Goal: Task Accomplishment & Management: Complete application form

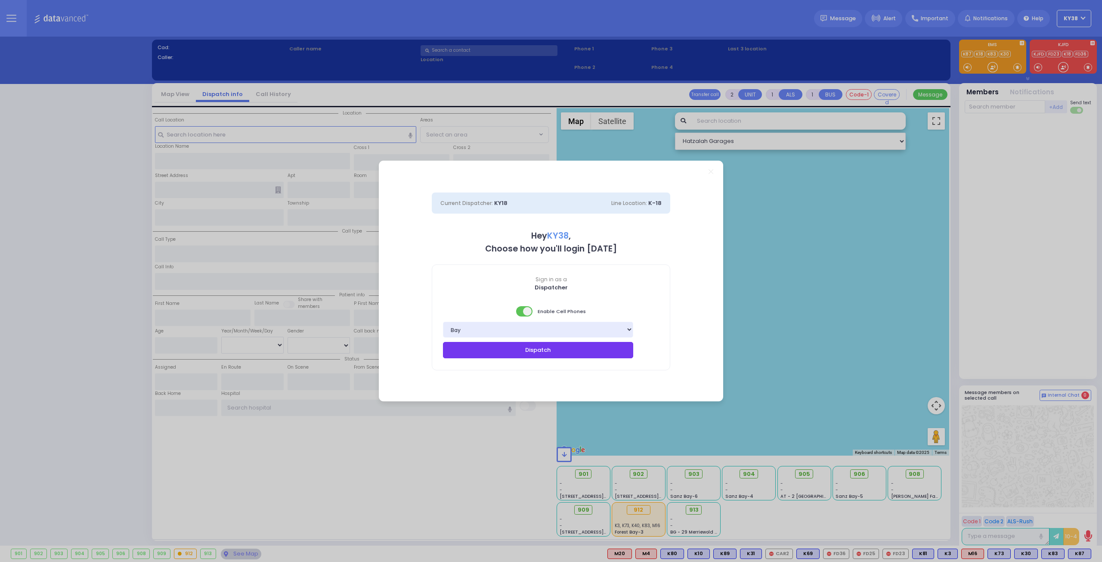
click at [528, 352] on button "Dispatch" at bounding box center [538, 350] width 190 height 16
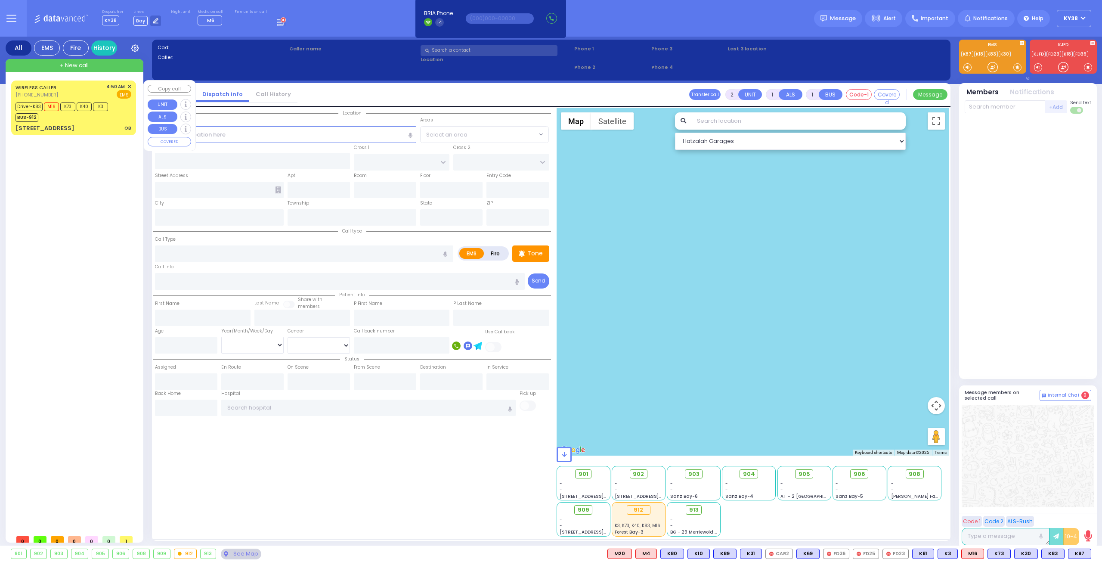
click at [99, 124] on div "[STREET_ADDRESS] OB" at bounding box center [74, 128] width 116 height 9
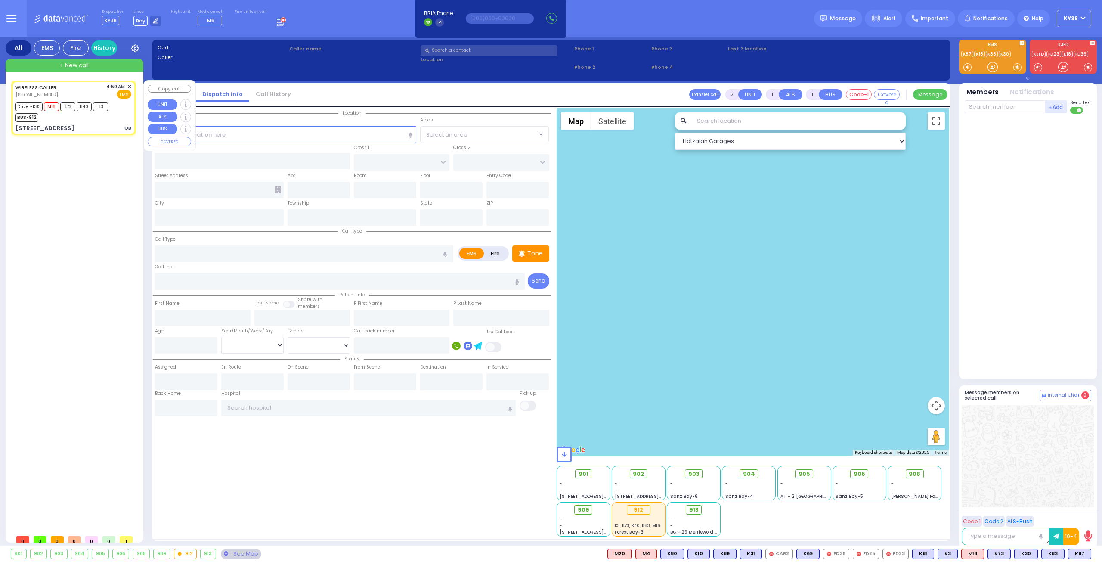
type input "6"
select select
type input "OB"
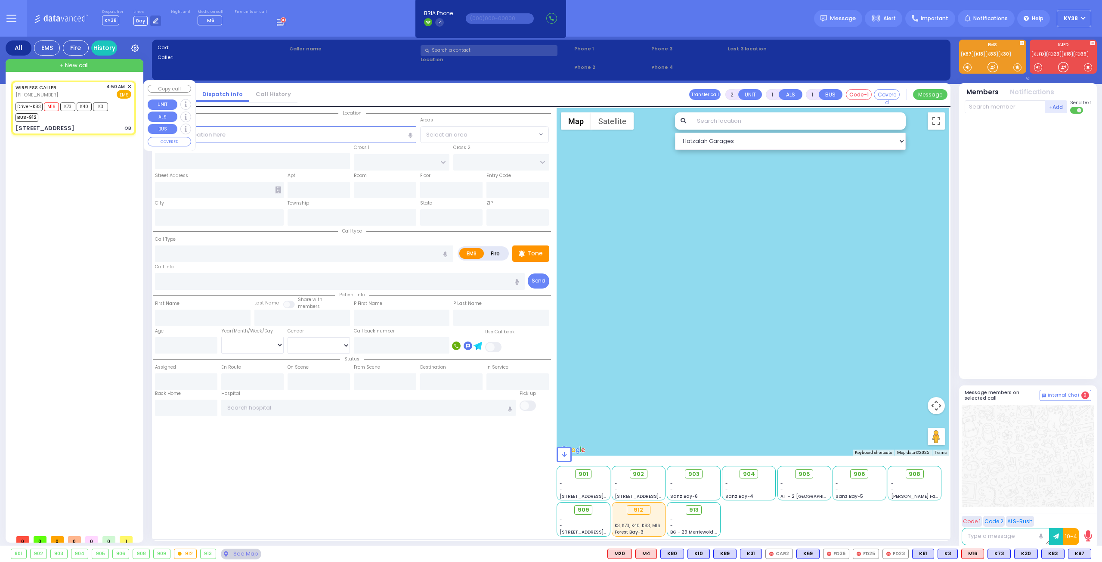
radio input "true"
type input "[PERSON_NAME]"
type input "23"
select select "Year"
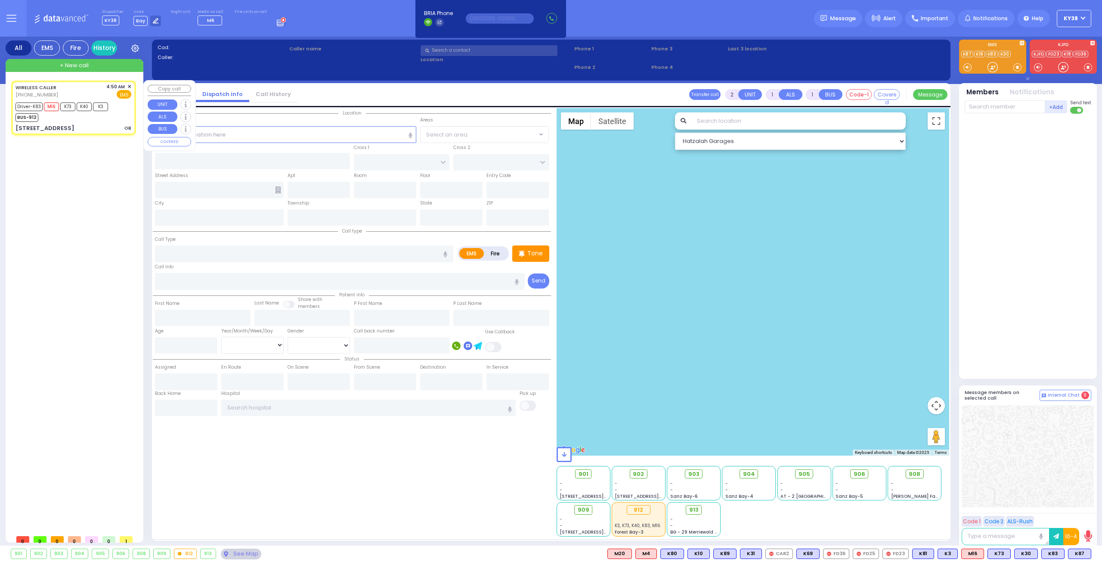
select select "[DEMOGRAPHIC_DATA]"
type input "04:50"
type input "04:52"
type input "04:58"
type input "04:59"
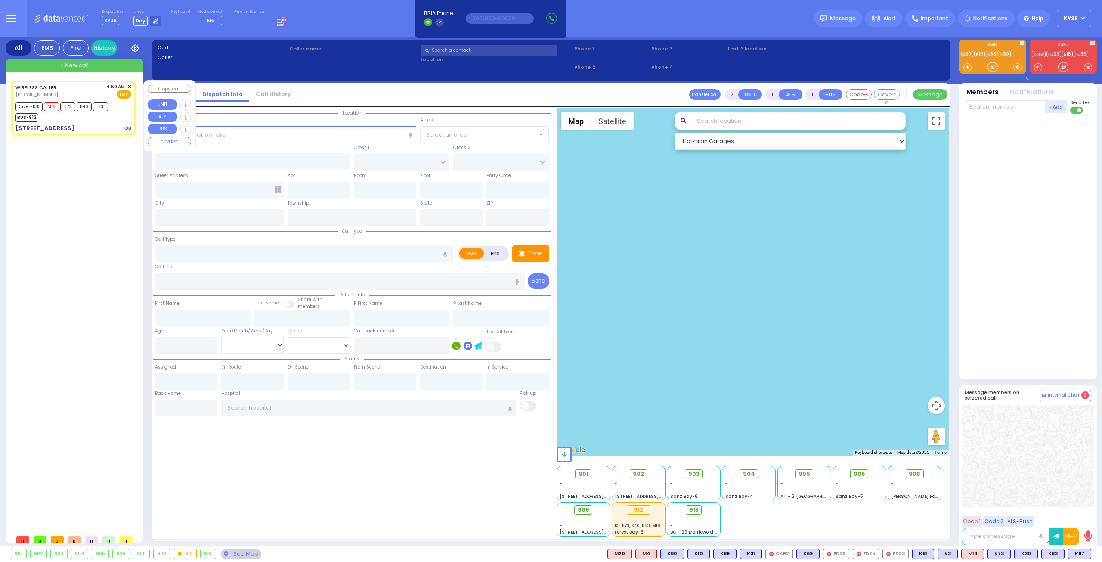
type input "05:28"
type input "05:40"
type input "[GEOGRAPHIC_DATA]"
type input "FOREST RD"
type input "LUBLIN WAY"
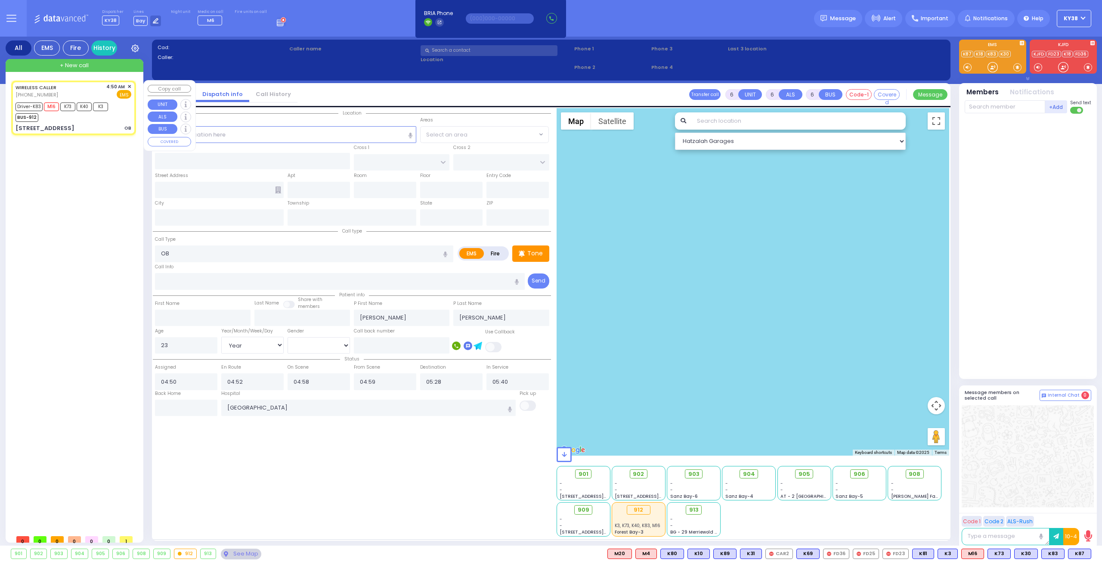
type input "[STREET_ADDRESS]"
type input "101"
type input "Monroe"
type input "[US_STATE]"
type input "10950"
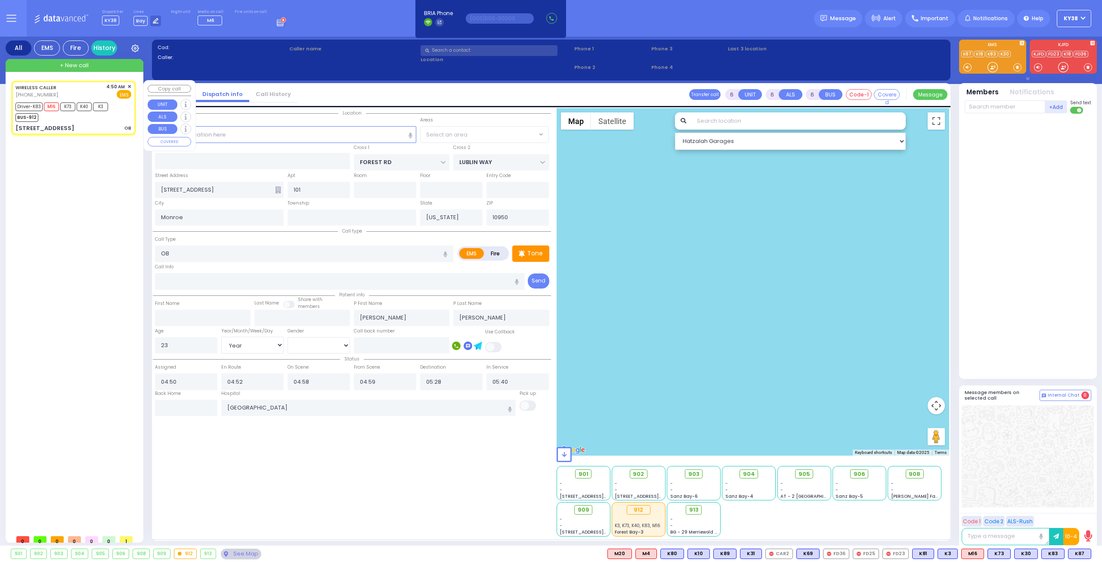
select select "MONROE"
select select "Hatzalah Garages"
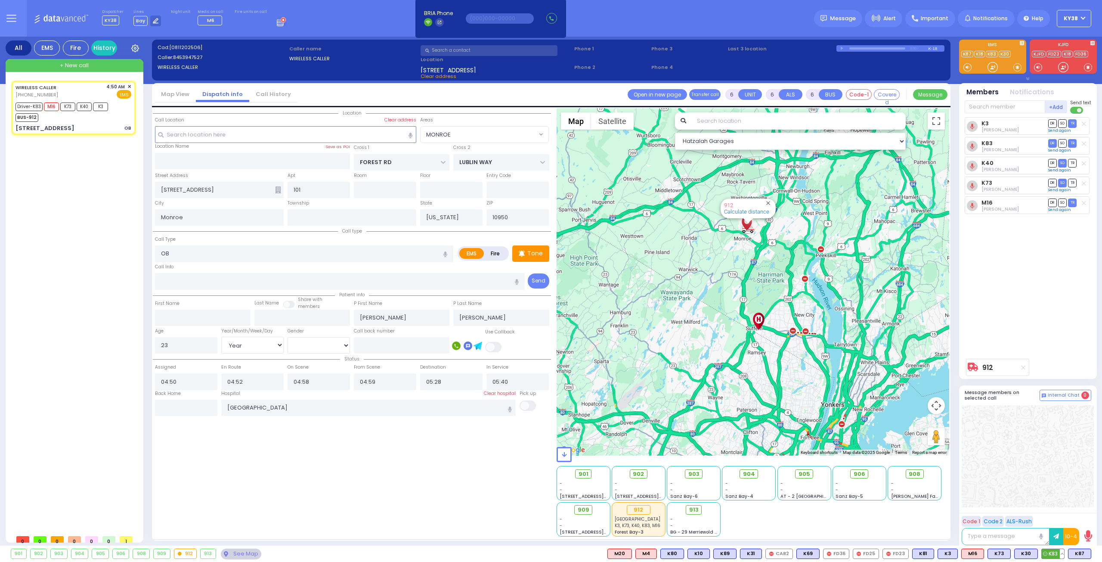
click at [1061, 552] on button at bounding box center [1062, 553] width 4 height 9
click at [1058, 515] on icon at bounding box center [1056, 515] width 9 height 9
click at [188, 403] on input "text" at bounding box center [186, 408] width 62 height 16
type input "06:08"
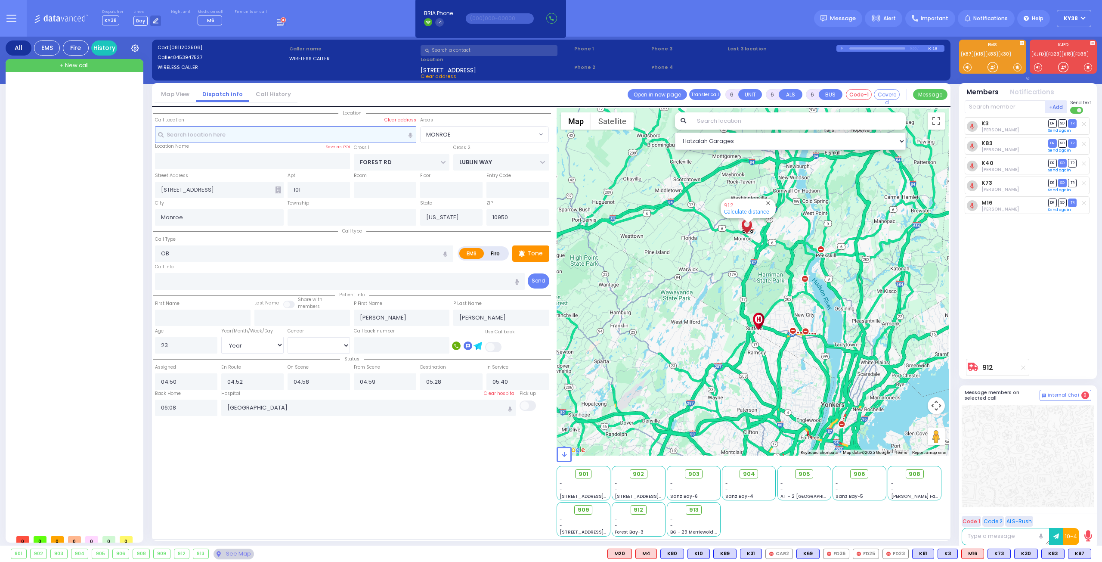
select select
radio input "true"
select select
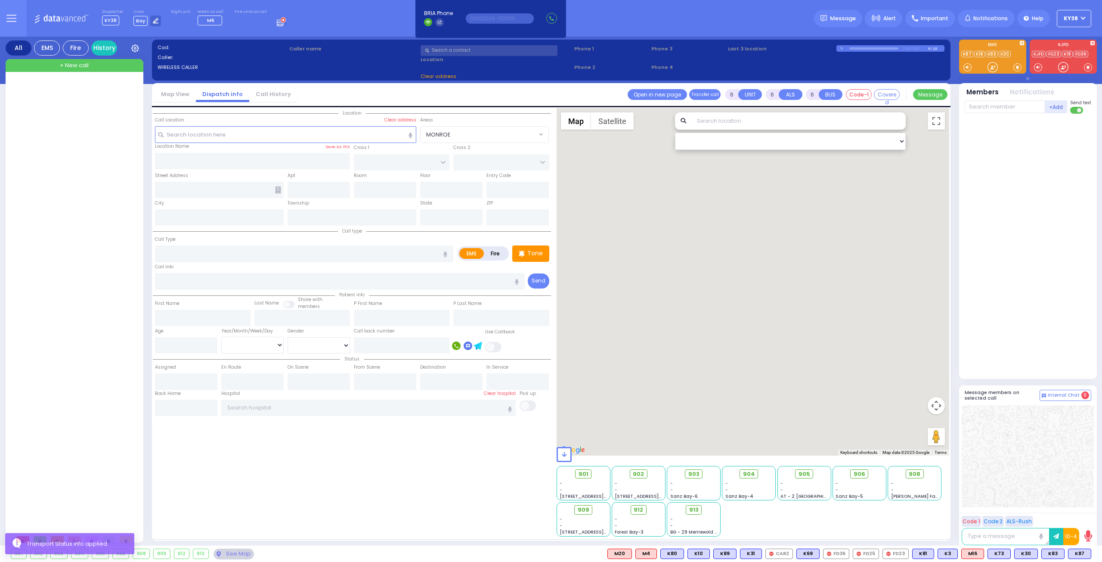
click at [97, 272] on div at bounding box center [75, 306] width 128 height 450
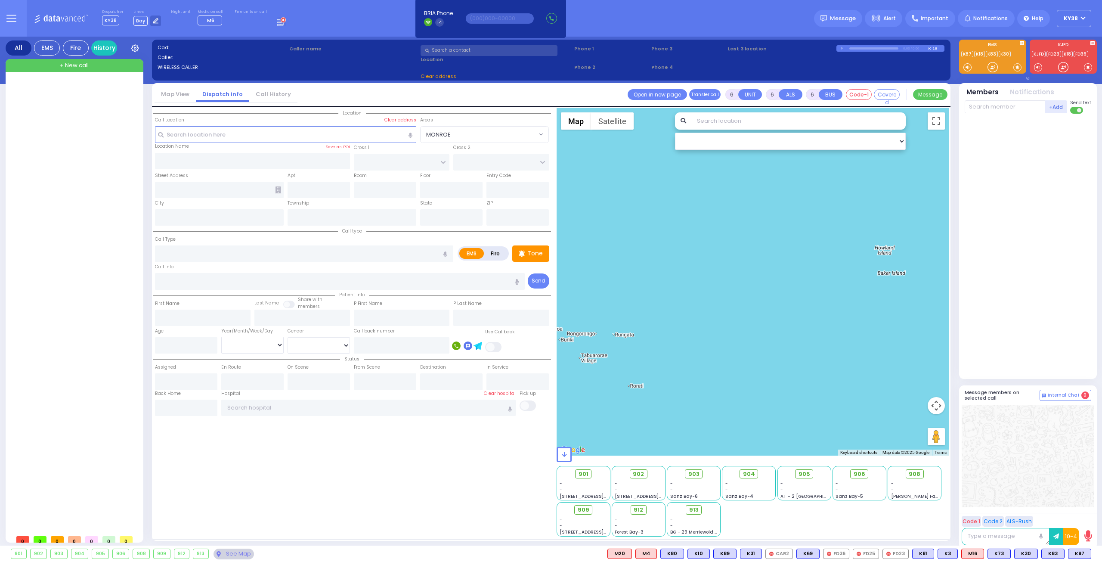
click at [1083, 15] on button "KY38" at bounding box center [1074, 18] width 34 height 17
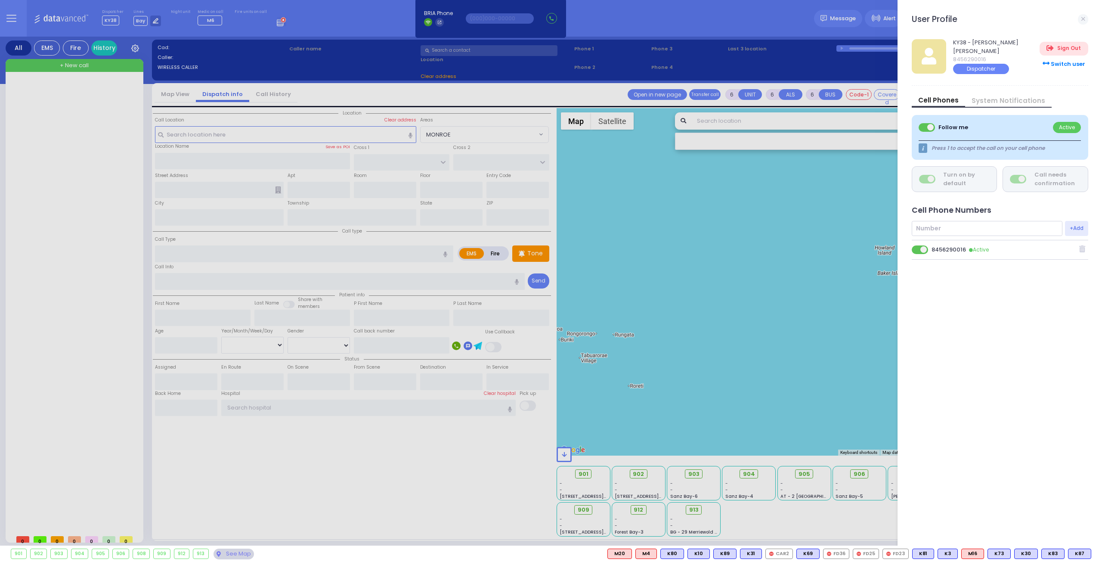
click at [1028, 19] on div "User Profile 12 messages" at bounding box center [1000, 22] width 177 height 17
click at [778, 17] on div at bounding box center [551, 281] width 1102 height 562
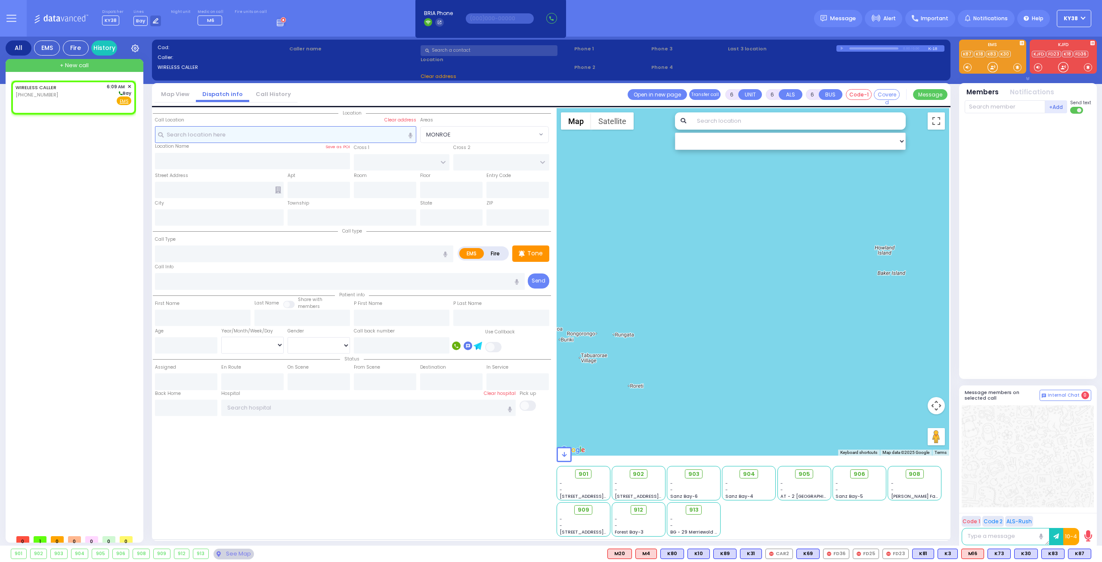
type input "2"
type input "1"
select select
radio input "true"
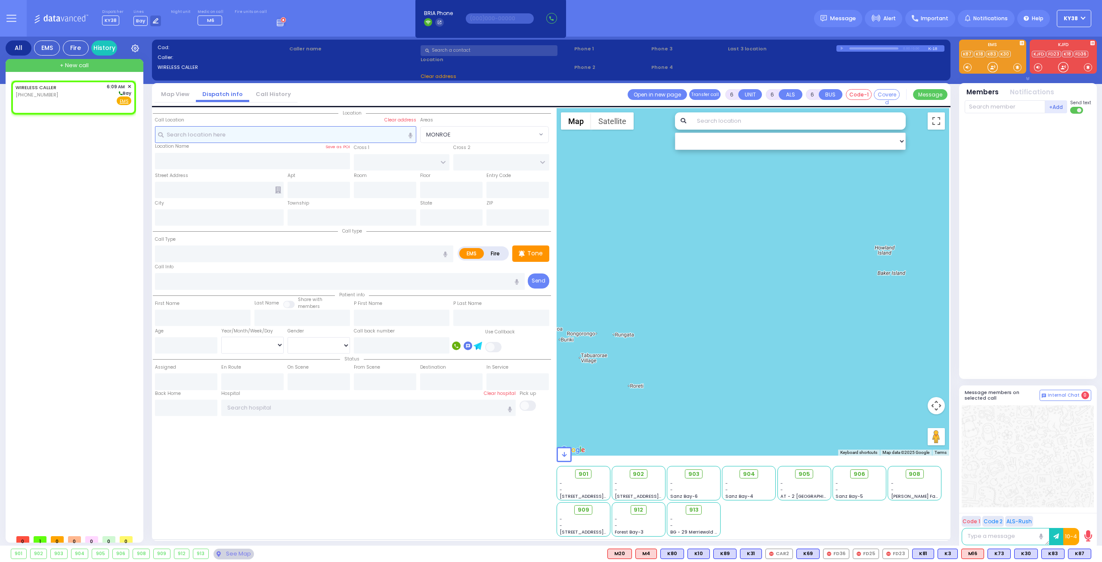
select select
type input "06:09"
select select "Hatzalah Garages"
select select
radio input "true"
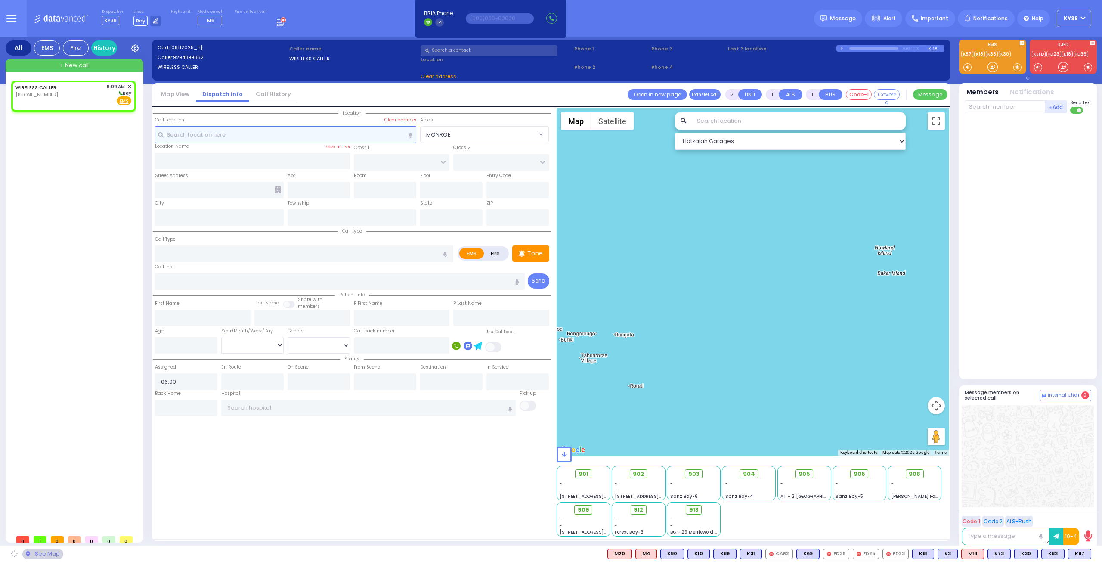
select select
select select "Hatzalah Garages"
select select
radio input "true"
select select
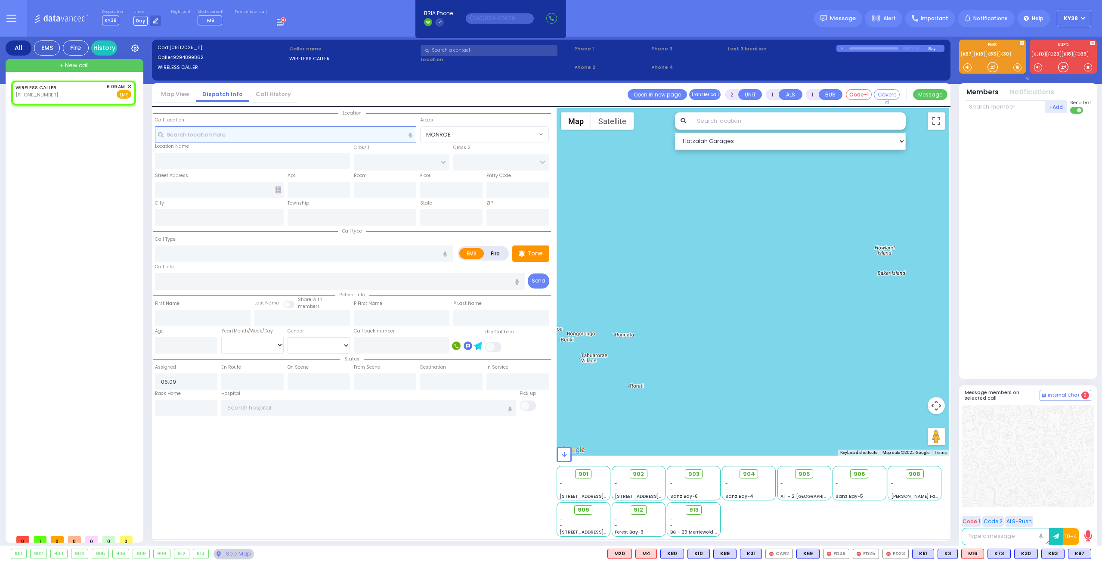
select select "Hatzalah Garages"
click at [81, 89] on div "WIRELESS CALLER [PHONE_NUMBER] 6:09 AM ✕ Fire EMS" at bounding box center [74, 91] width 116 height 16
select select
radio input "true"
select select
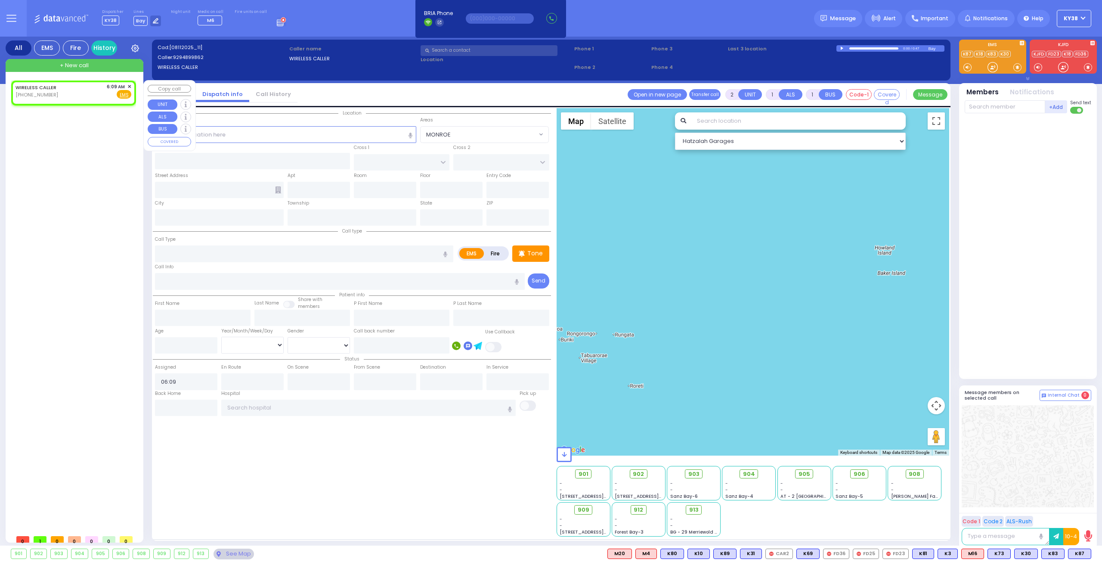
select select "Hatzalah Garages"
click at [129, 84] on span "✕" at bounding box center [129, 86] width 4 height 7
click at [112, 96] on span "Fire" at bounding box center [109, 94] width 13 height 9
select select
radio input "false"
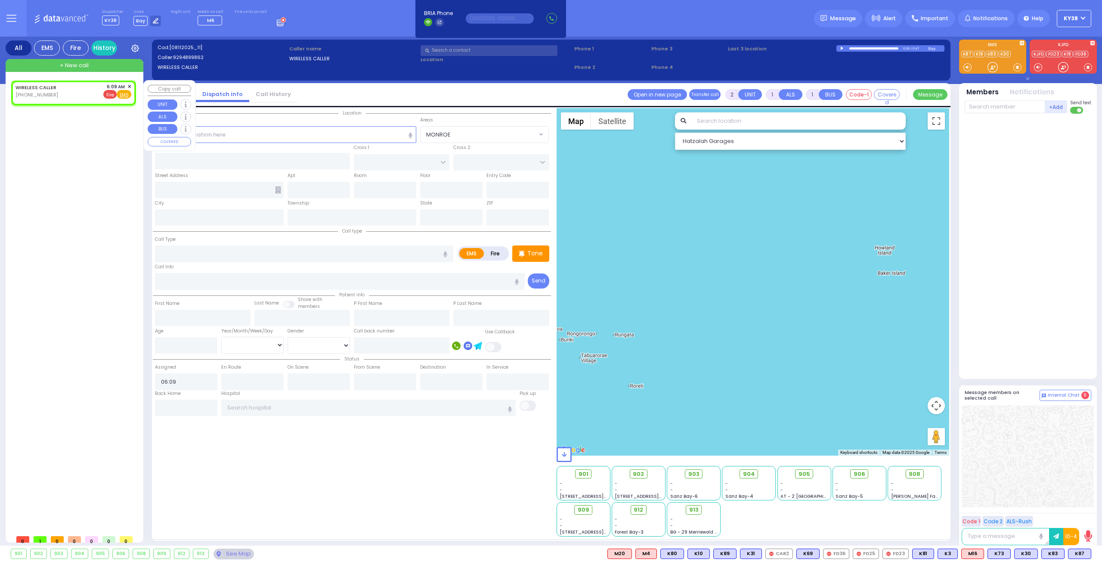
radio input "true"
select select
select select "Hatzalah Garages"
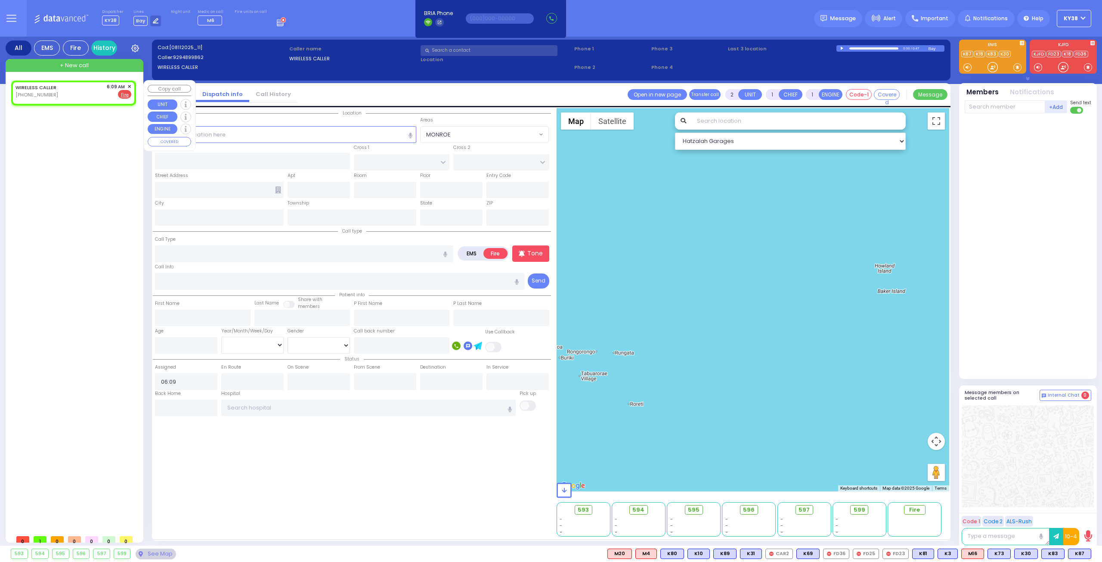
click at [129, 84] on span "✕" at bounding box center [129, 86] width 4 height 7
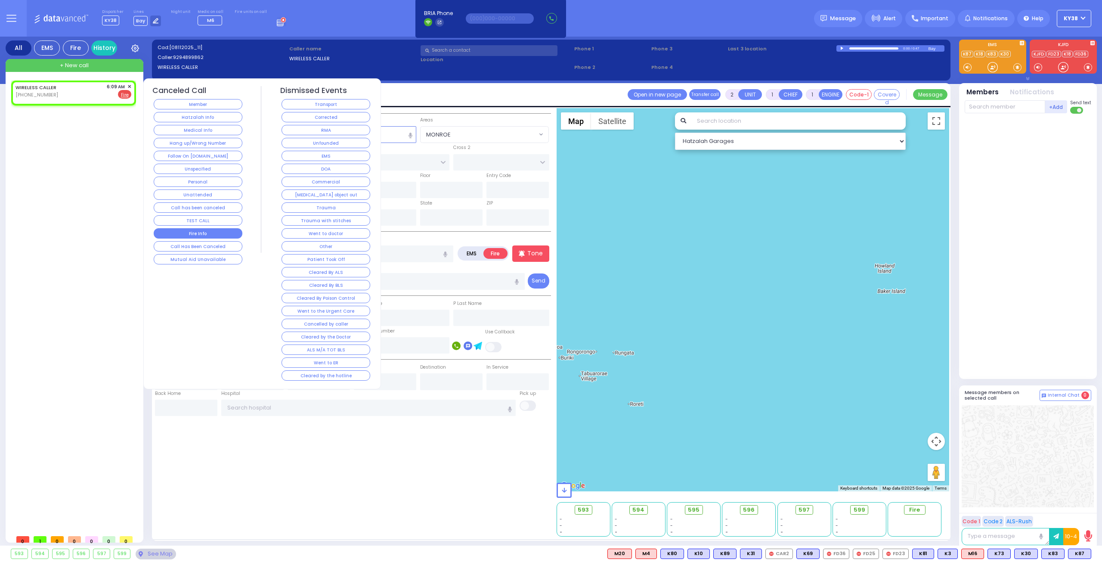
click at [216, 228] on button "Fire Info" at bounding box center [198, 233] width 89 height 10
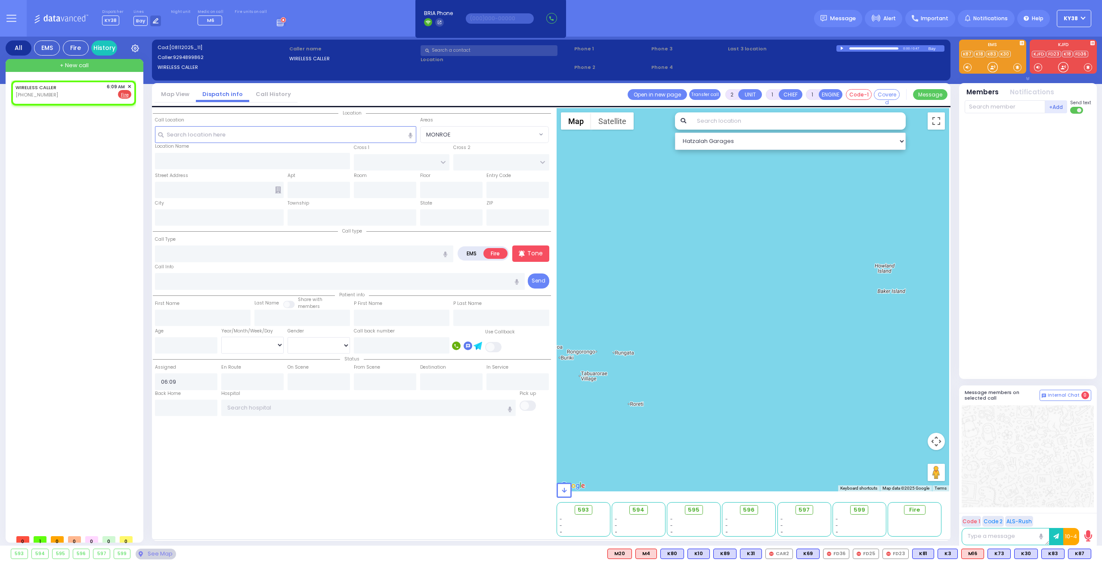
select select
radio input "true"
select select
